Goal: Contribute content: Add original content to the website for others to see

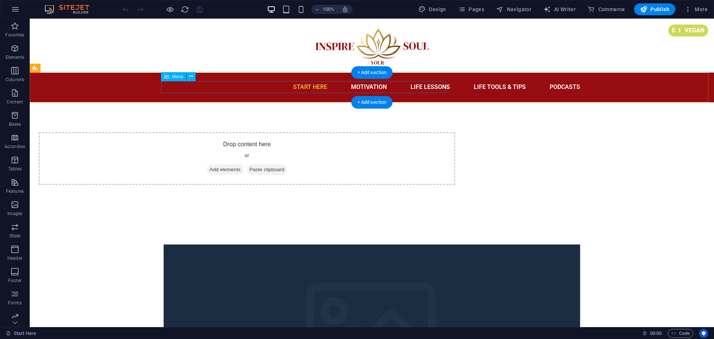
click at [232, 89] on nav "Start Here Motivation Life Lessons Life Tools & Tips Podcasts" at bounding box center [372, 87] width 416 height 12
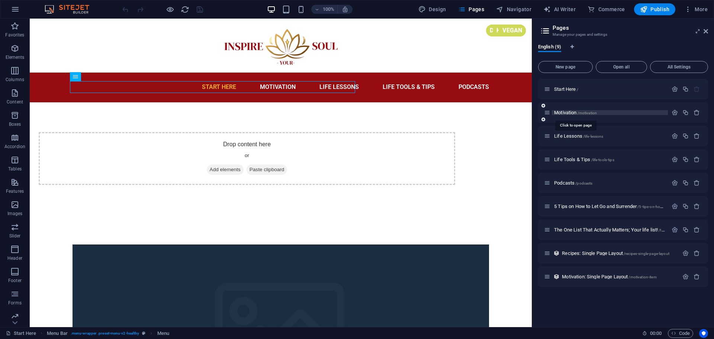
click at [565, 110] on span "Motivation /motivation" at bounding box center [575, 113] width 43 height 6
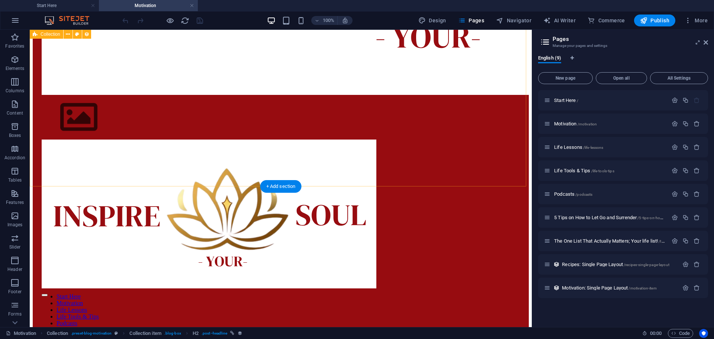
scroll to position [372, 0]
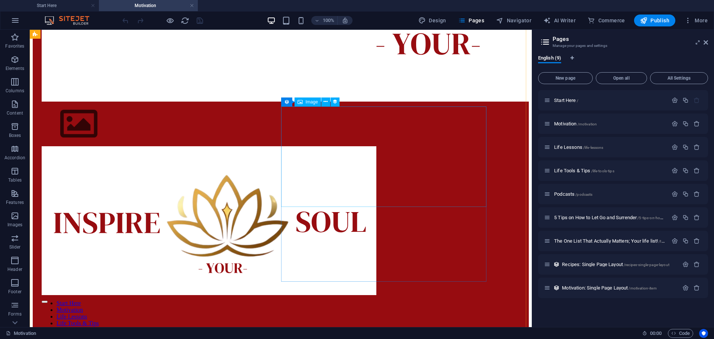
click at [325, 101] on icon at bounding box center [325, 102] width 4 height 8
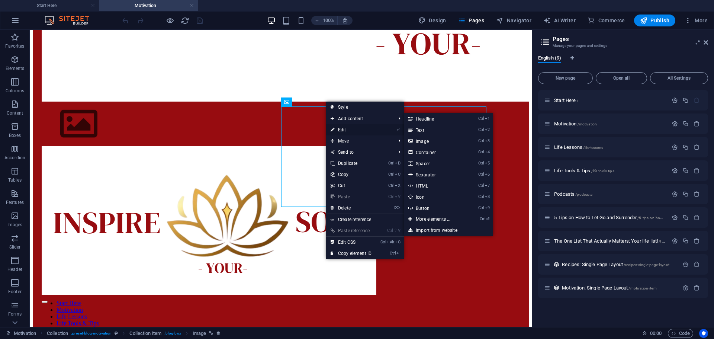
click at [334, 130] on icon at bounding box center [333, 129] width 4 height 11
select select "px"
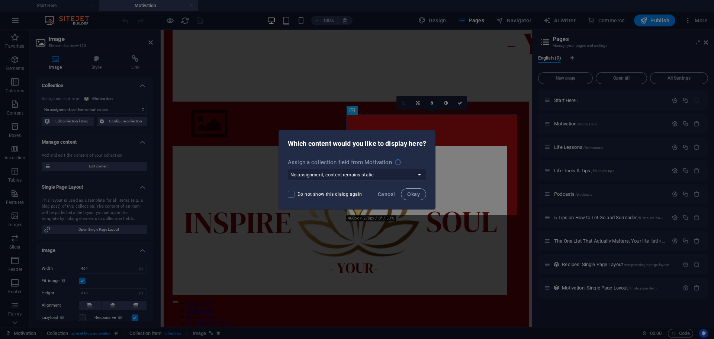
scroll to position [380, 0]
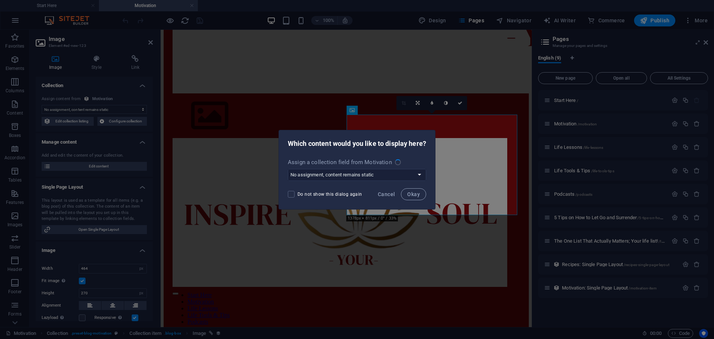
select select "image"
click at [390, 192] on span "Cancel" at bounding box center [386, 194] width 17 height 6
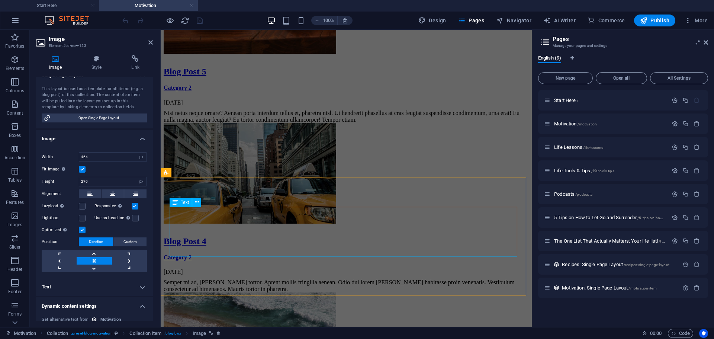
scroll to position [789, 0]
